Goal: Task Accomplishment & Management: Use online tool/utility

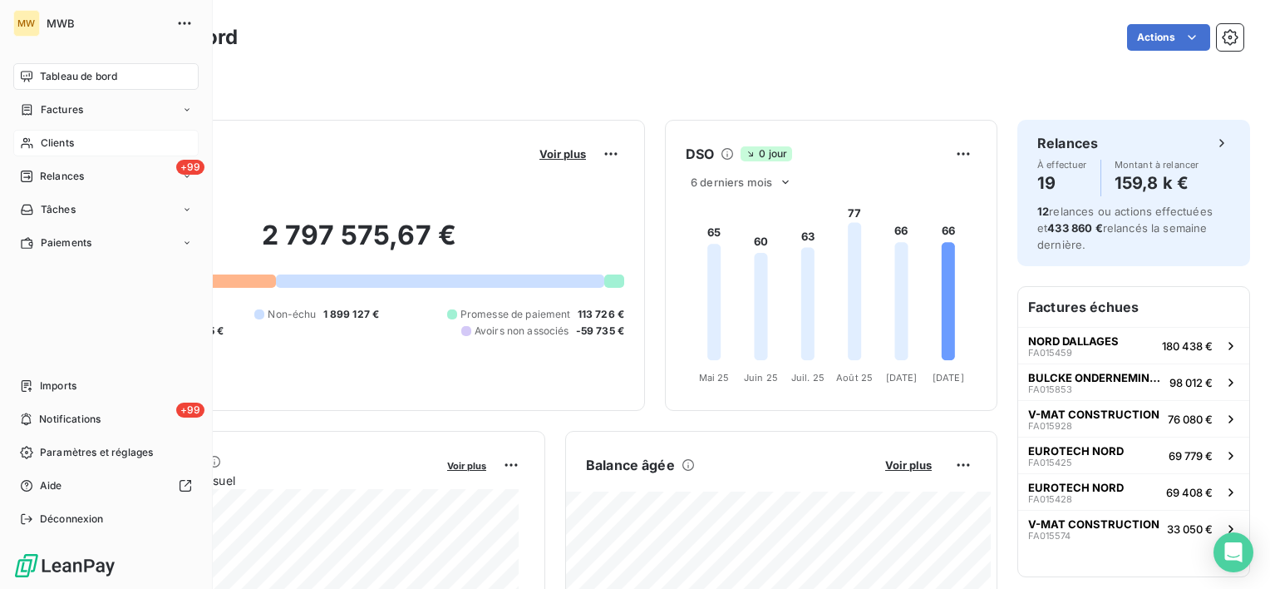
click at [57, 140] on span "Clients" at bounding box center [57, 143] width 33 height 15
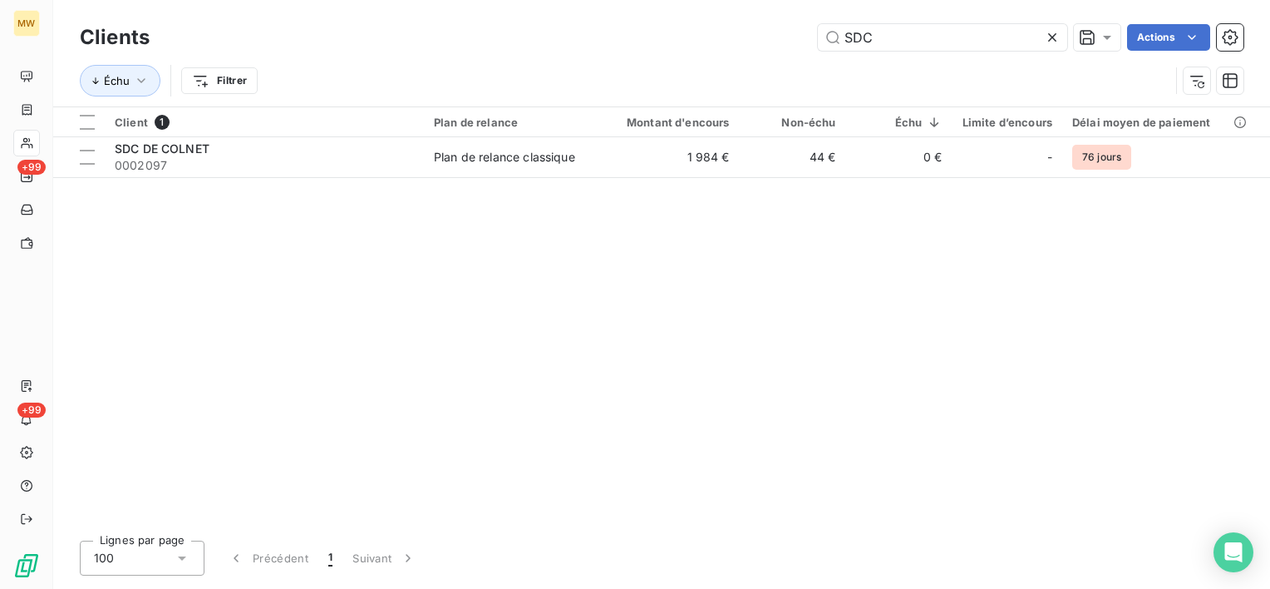
drag, startPoint x: 942, startPoint y: 37, endPoint x: 737, endPoint y: 27, distance: 204.8
click at [737, 27] on div "SDC Actions" at bounding box center [707, 37] width 1074 height 27
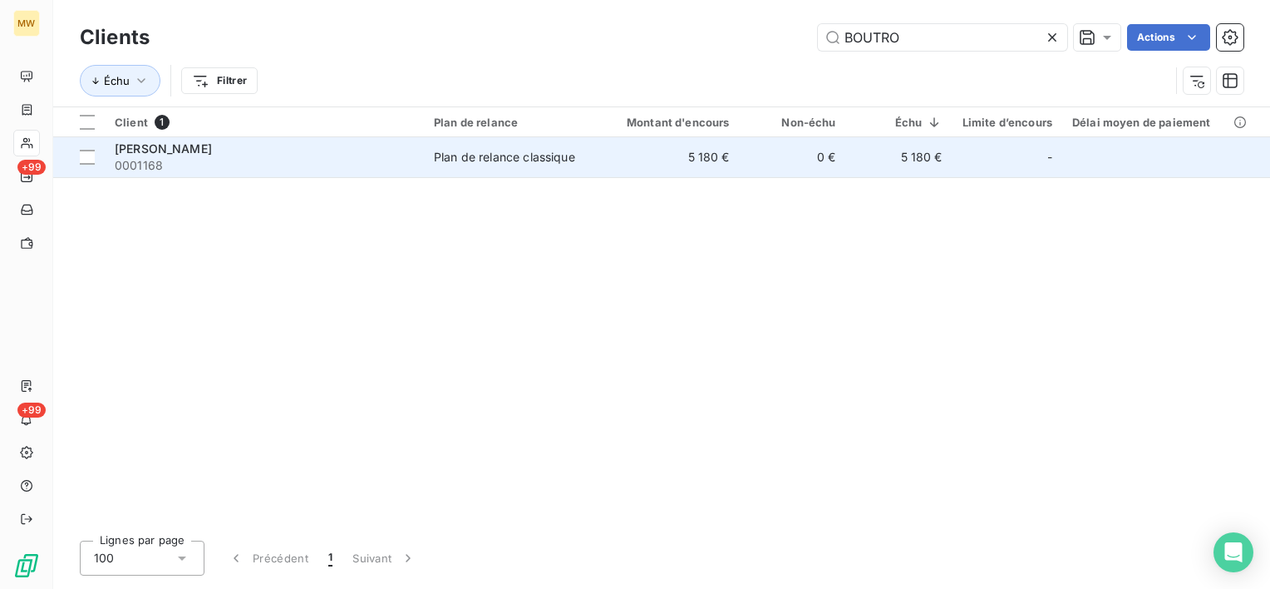
type input "BOUTRO"
click at [342, 160] on span "0001168" at bounding box center [264, 165] width 299 height 17
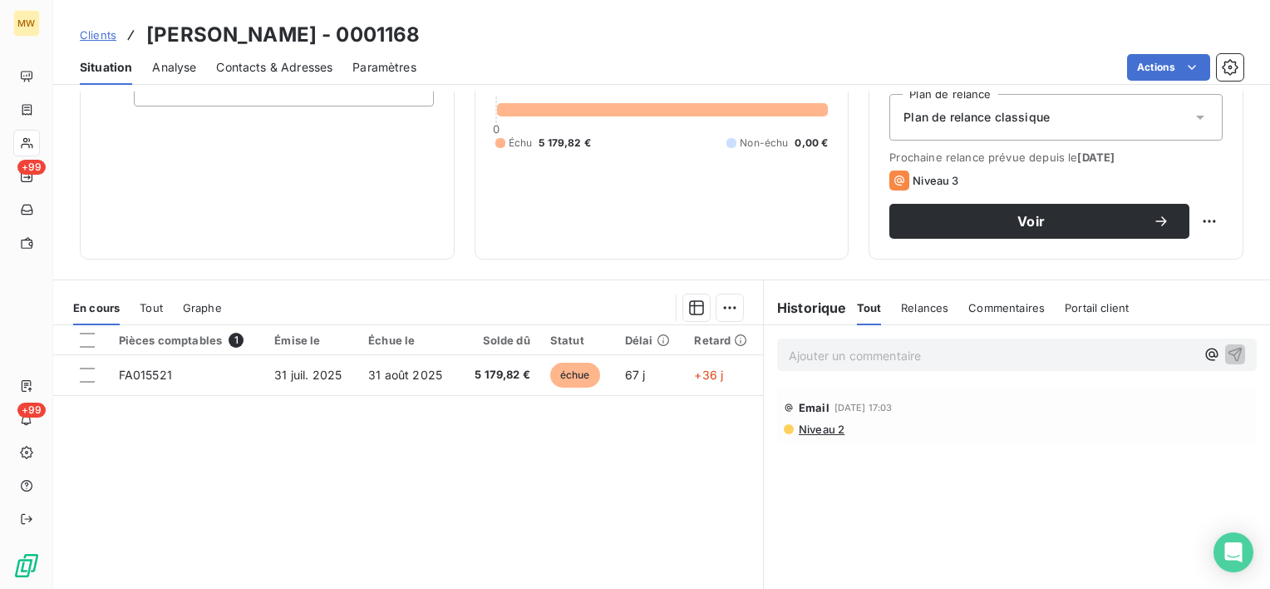
scroll to position [249, 0]
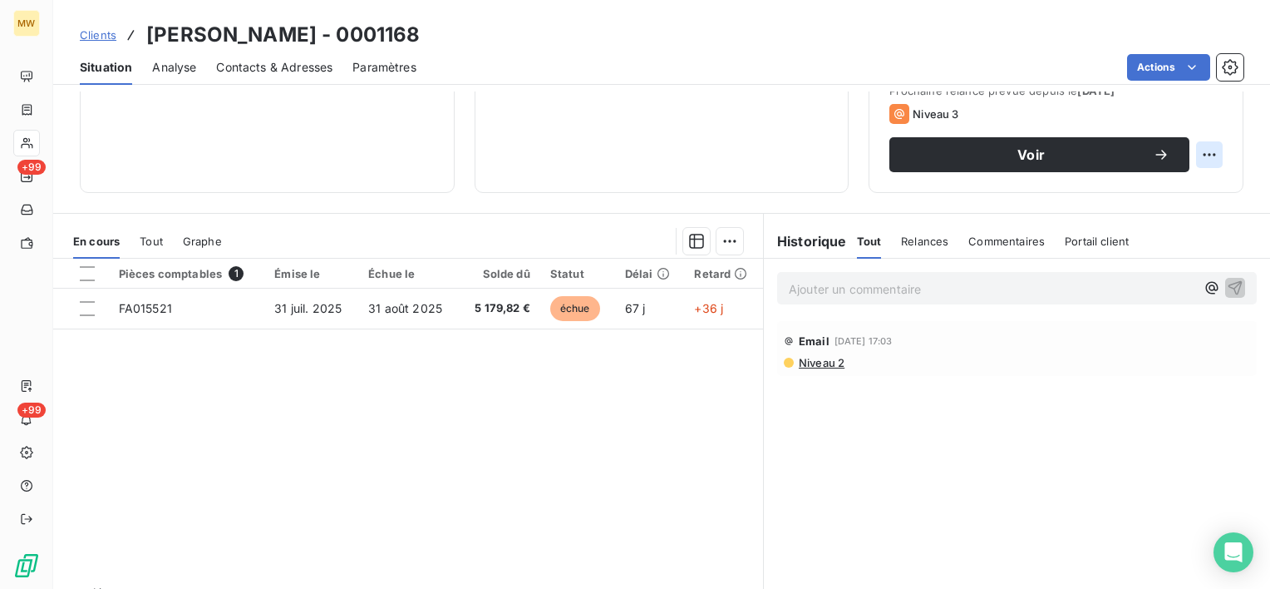
click at [1191, 150] on html "MW +99 +99 Clients [PERSON_NAME] - 0001168 Situation Analyse Contacts & Adresse…" at bounding box center [635, 294] width 1270 height 589
click at [1139, 178] on div "Replanifier cette action" at bounding box center [1128, 191] width 149 height 27
select select "9"
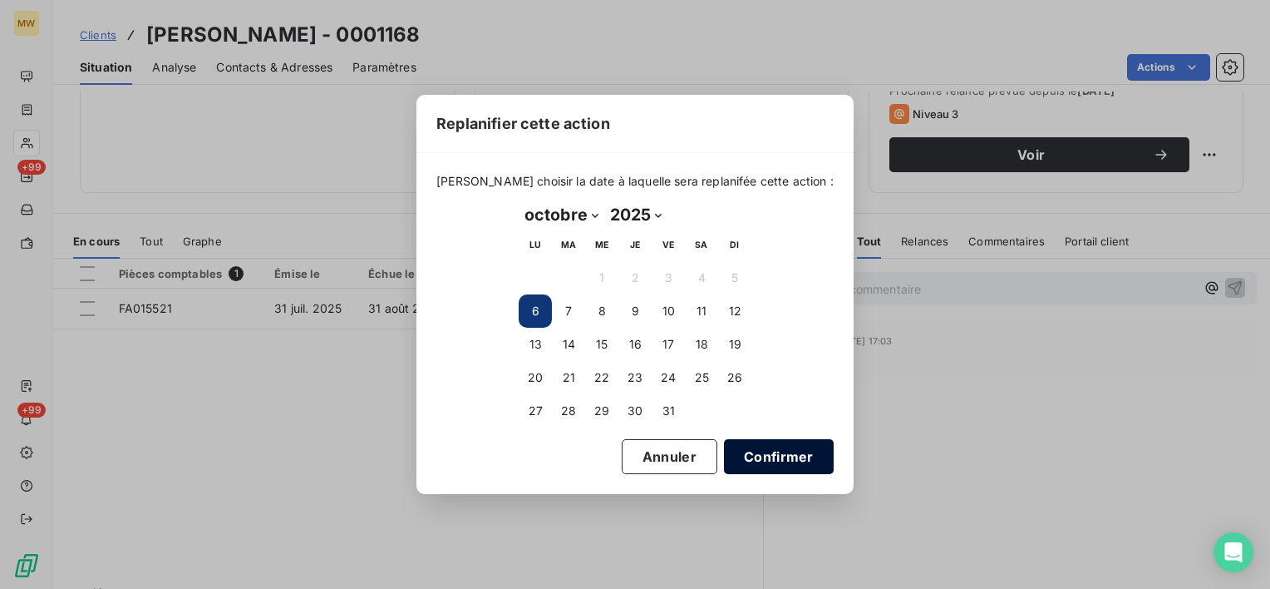
click at [735, 452] on button "Confirmer" at bounding box center [779, 456] width 110 height 35
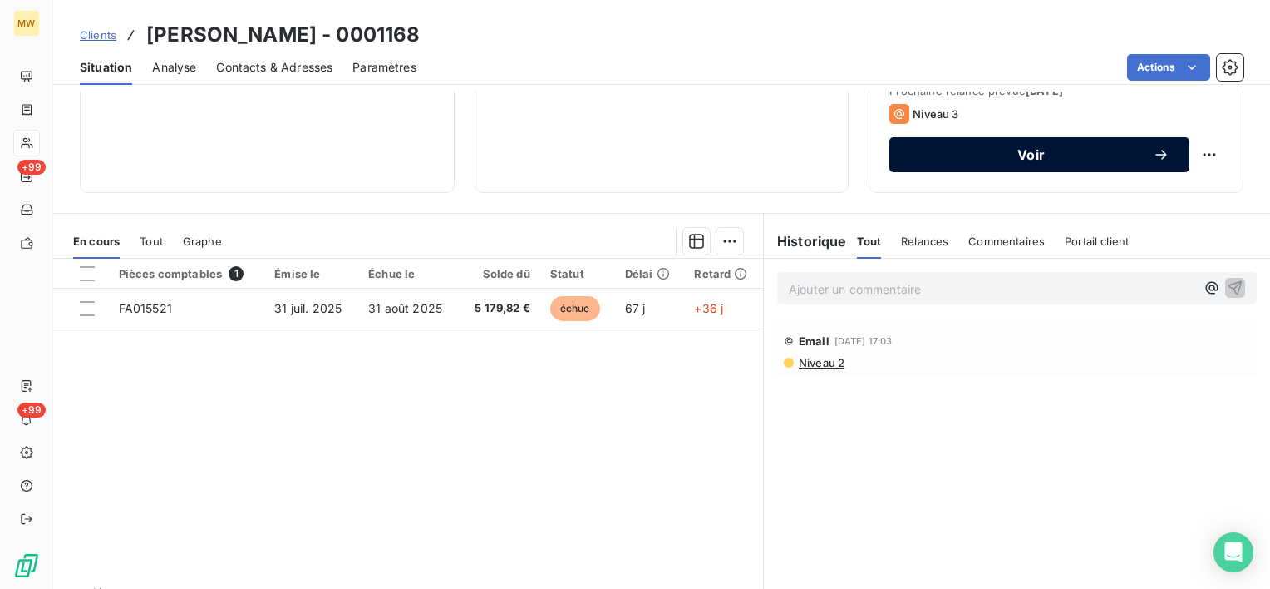
click at [1001, 160] on span "Voir" at bounding box center [1031, 154] width 244 height 13
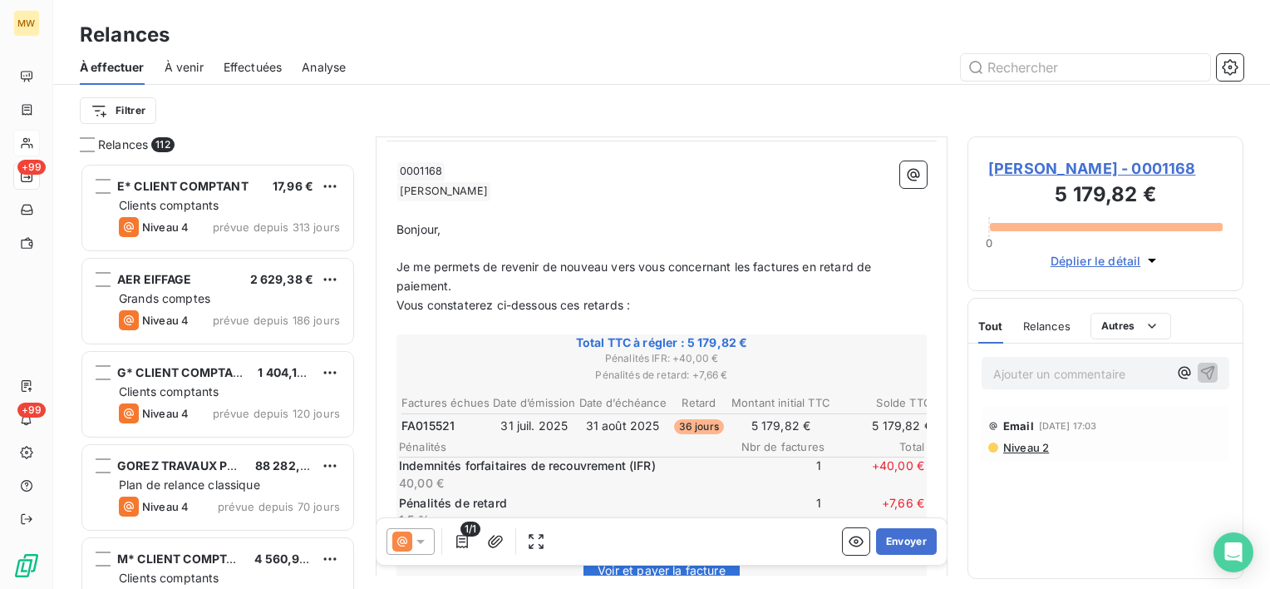
scroll to position [166, 0]
click at [426, 543] on icon at bounding box center [420, 541] width 17 height 17
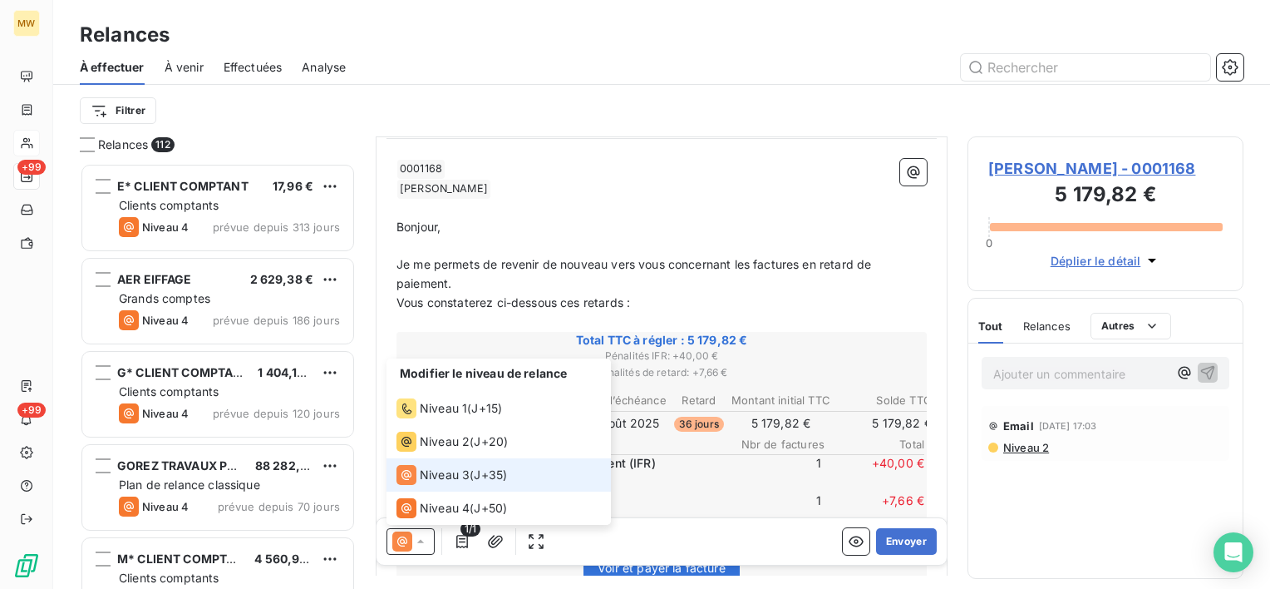
click at [426, 543] on icon at bounding box center [420, 541] width 17 height 17
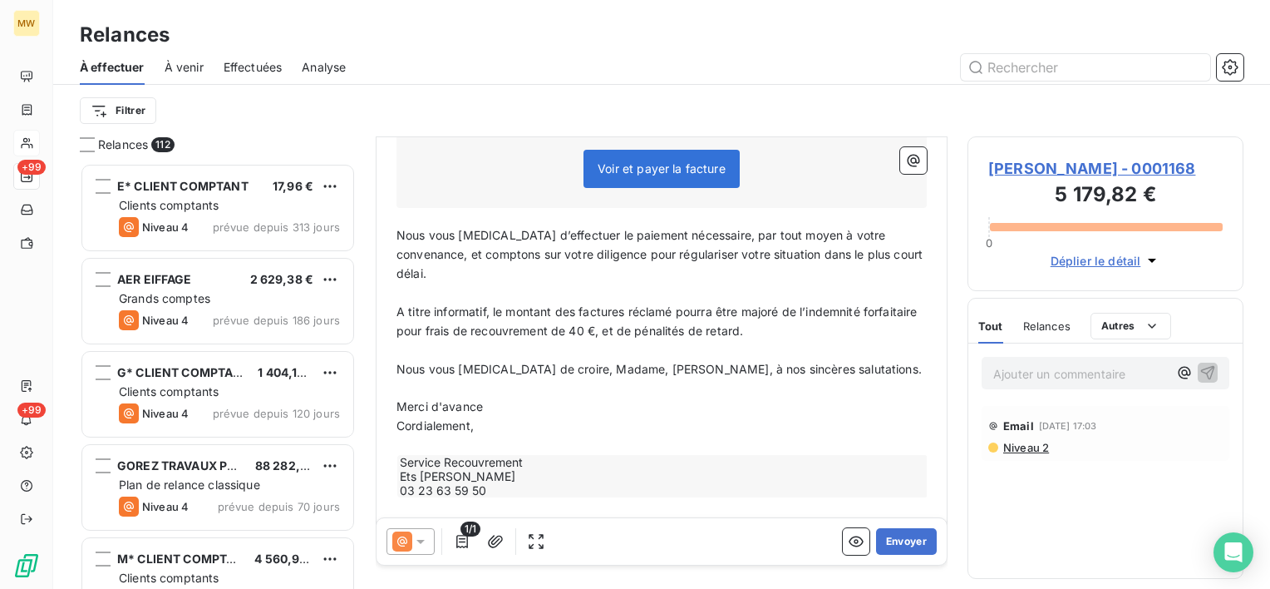
scroll to position [574, 0]
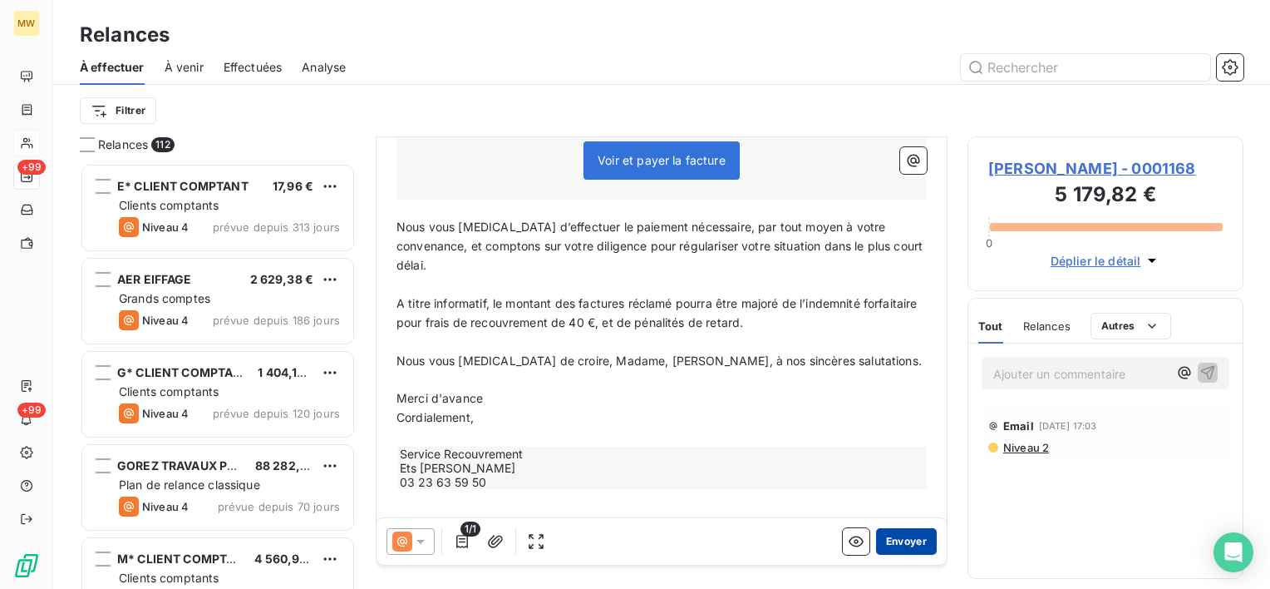
click at [890, 535] on button "Envoyer" at bounding box center [906, 541] width 61 height 27
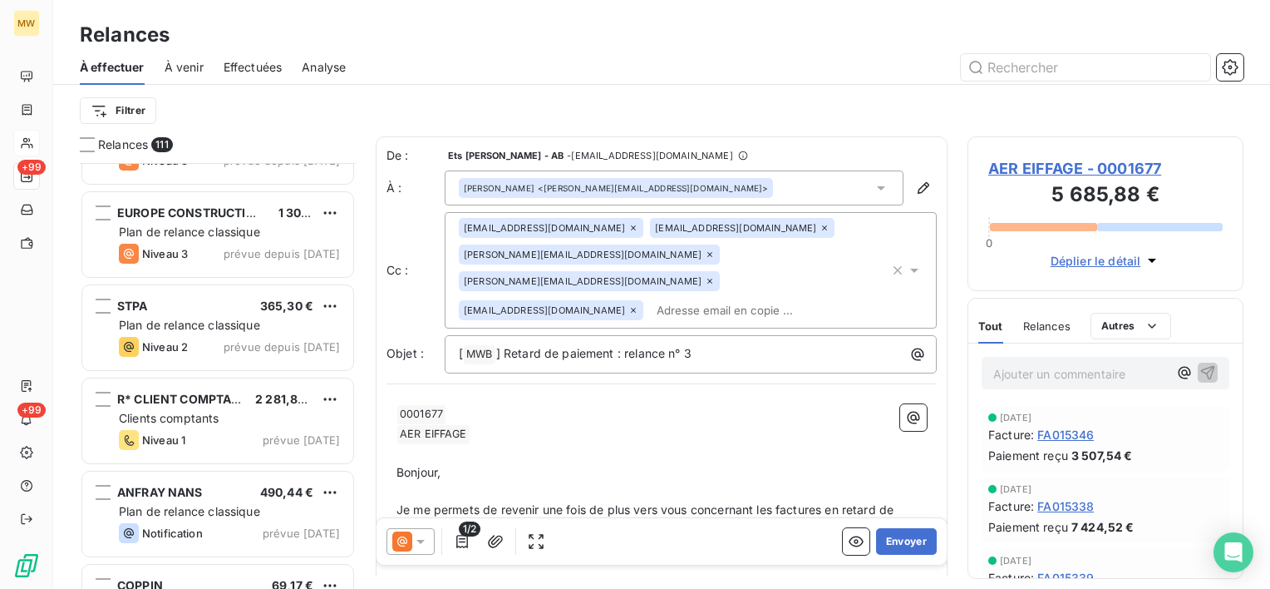
scroll to position [1413, 0]
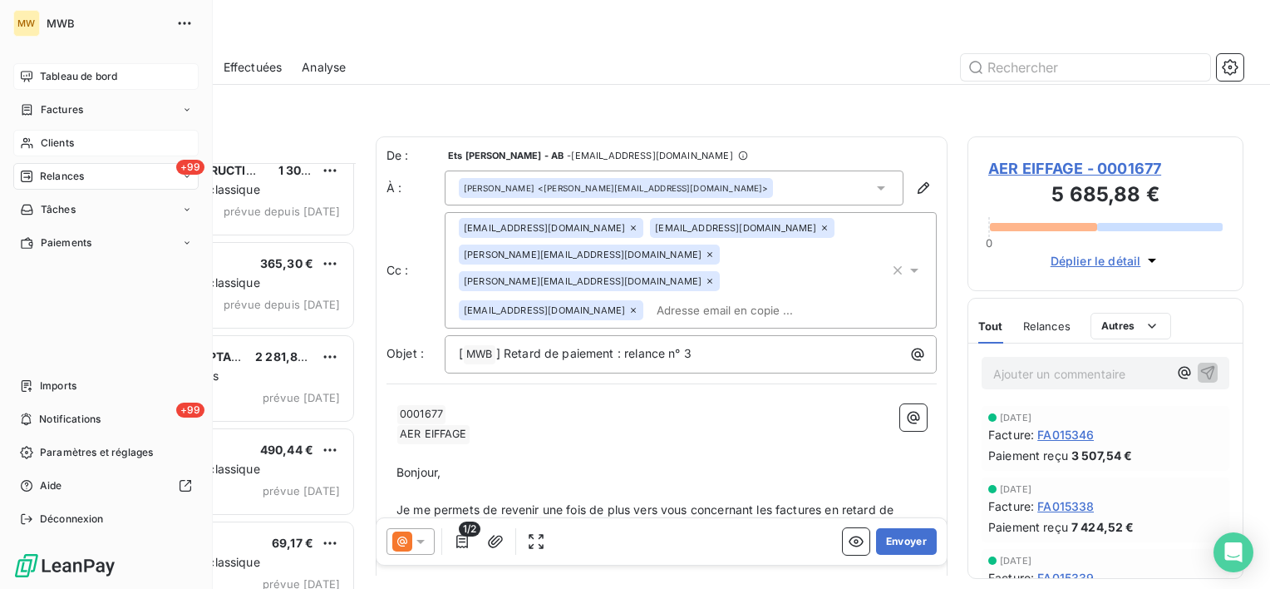
click at [59, 71] on span "Tableau de bord" at bounding box center [78, 76] width 77 height 15
